Goal: Check status: Check status

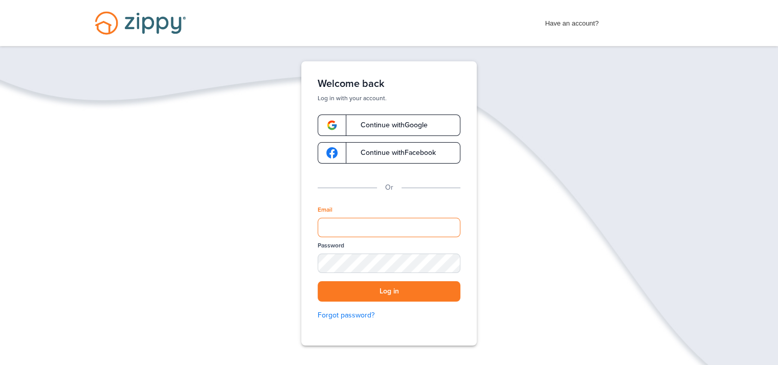
click at [387, 225] on input "Email" at bounding box center [389, 227] width 143 height 19
type input "**********"
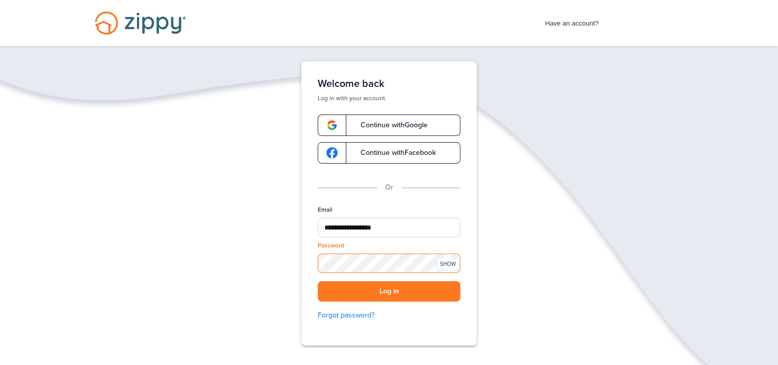
click at [318, 281] on button "Log in" at bounding box center [389, 291] width 143 height 21
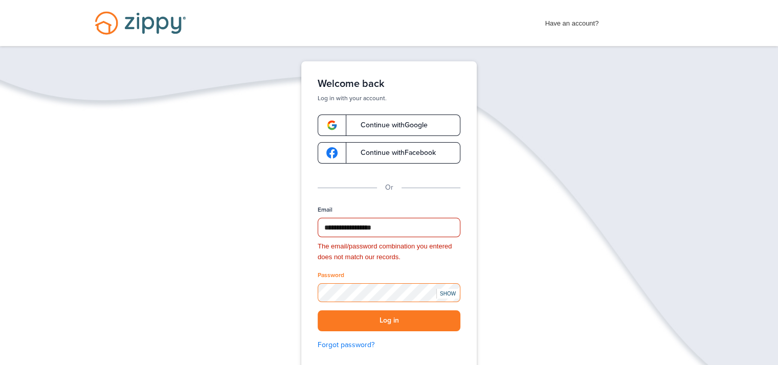
click at [318, 311] on button "Log in" at bounding box center [389, 321] width 143 height 21
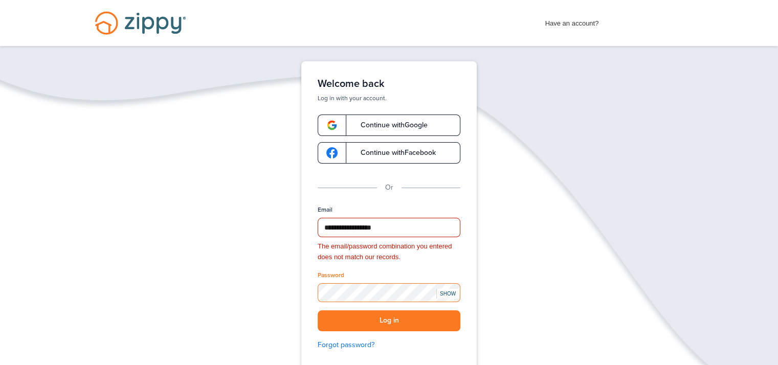
click at [318, 311] on button "Log in" at bounding box center [389, 321] width 143 height 21
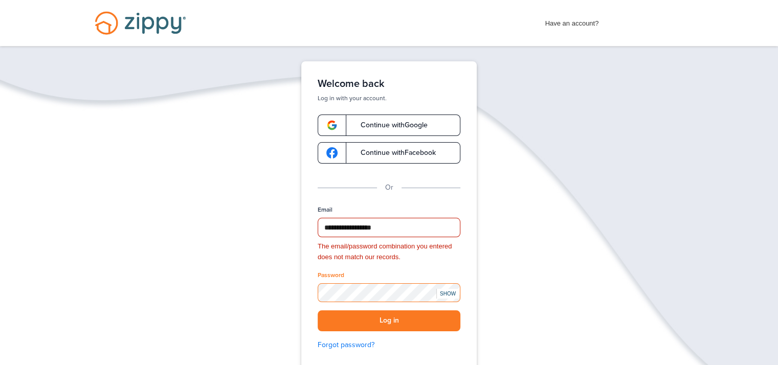
click at [318, 311] on button "Log in" at bounding box center [389, 321] width 143 height 21
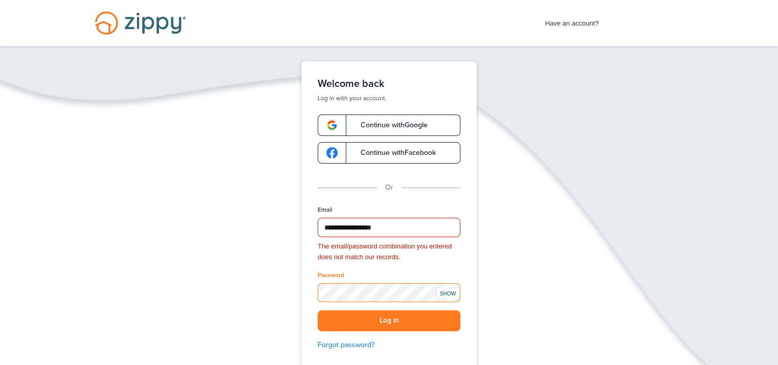
click at [318, 311] on button "Log in" at bounding box center [389, 321] width 143 height 21
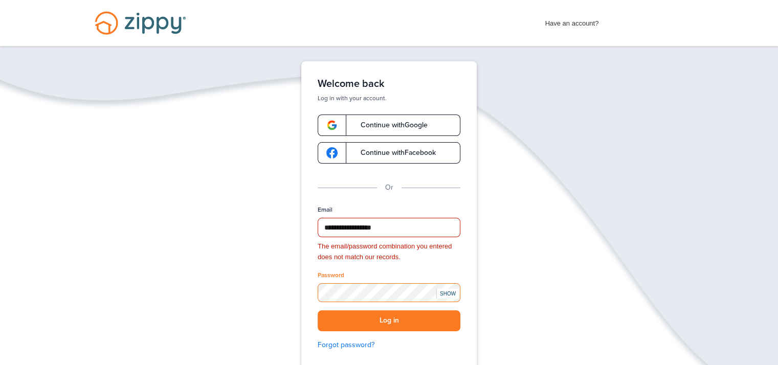
click at [318, 311] on button "Log in" at bounding box center [389, 321] width 143 height 21
click at [392, 323] on button "Log in" at bounding box center [389, 321] width 143 height 21
click at [392, 322] on button "Log in" at bounding box center [389, 321] width 143 height 21
click at [452, 293] on div "SHOW" at bounding box center [447, 294] width 23 height 10
click at [450, 289] on div "HIDE" at bounding box center [447, 294] width 23 height 10
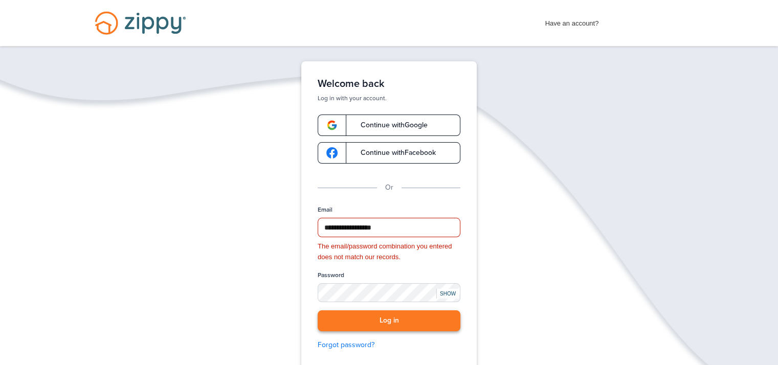
click at [401, 322] on button "Log in" at bounding box center [389, 321] width 143 height 21
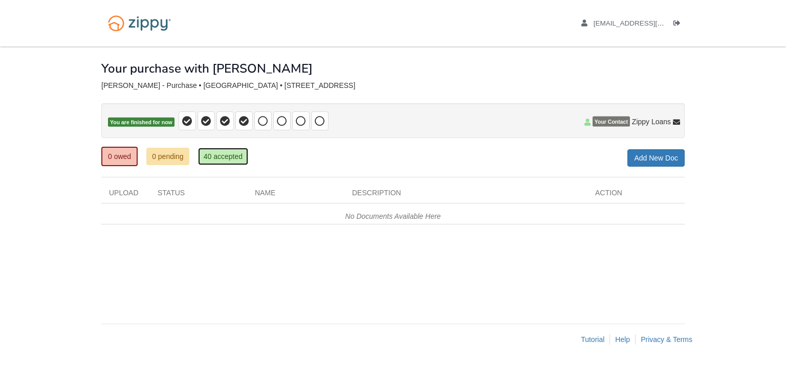
click at [227, 156] on link "40 accepted" at bounding box center [223, 156] width 50 height 17
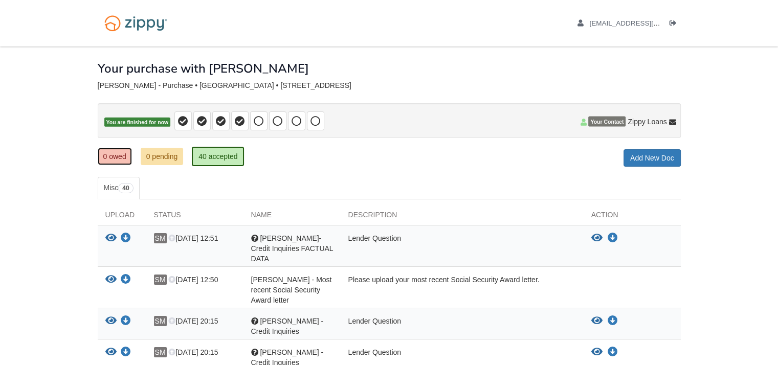
click at [111, 151] on link "0 owed" at bounding box center [115, 156] width 34 height 17
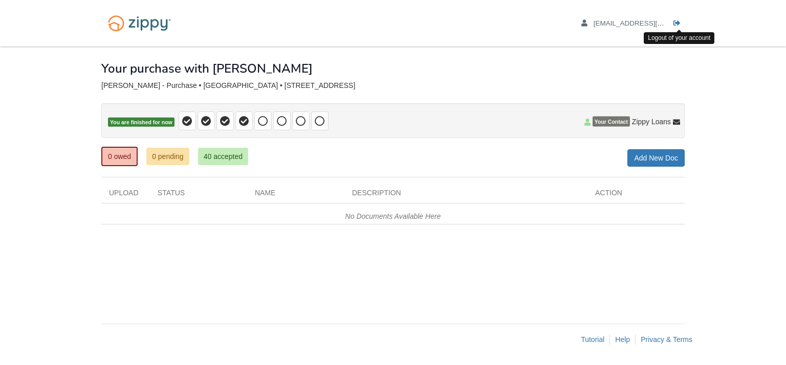
click at [675, 18] on li "Logout" at bounding box center [678, 23] width 11 height 10
click at [675, 24] on icon "Log out" at bounding box center [676, 23] width 7 height 7
